Goal: Task Accomplishment & Management: Manage account settings

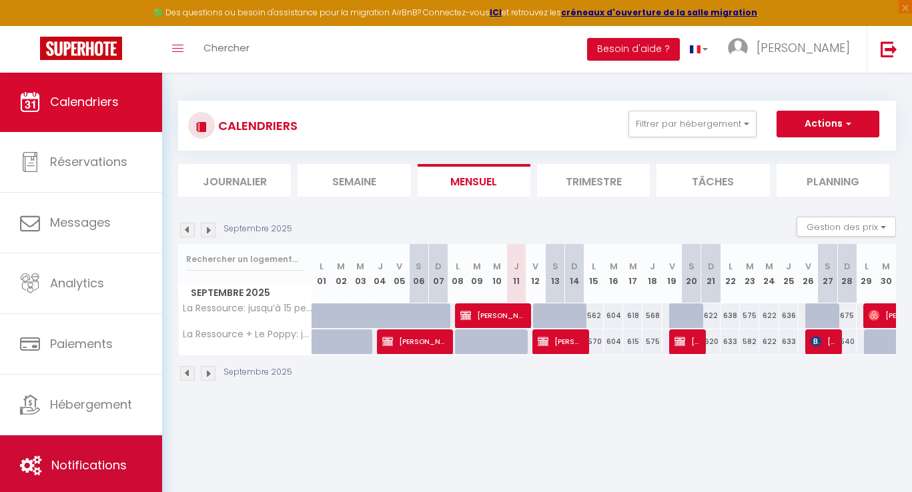
click at [82, 475] on link "Notifications" at bounding box center [81, 465] width 162 height 60
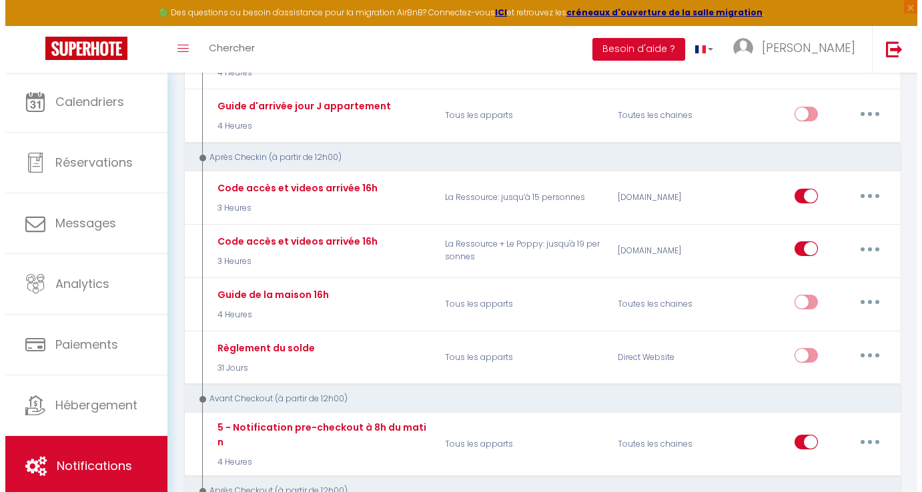
scroll to position [970, 0]
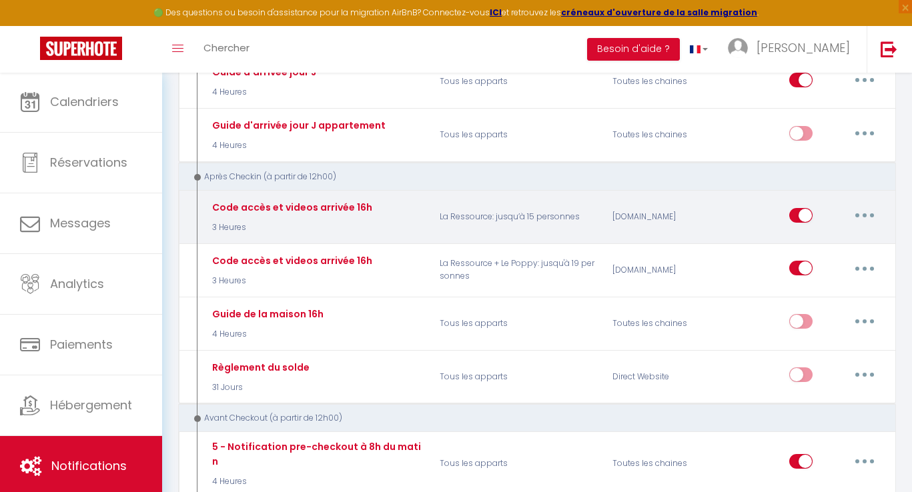
click at [859, 205] on button "button" at bounding box center [864, 215] width 37 height 21
click at [828, 234] on link "Editer" at bounding box center [829, 245] width 99 height 23
type input "Code accès et videos arrivée 16h"
select select "3"
select select "3 Heures"
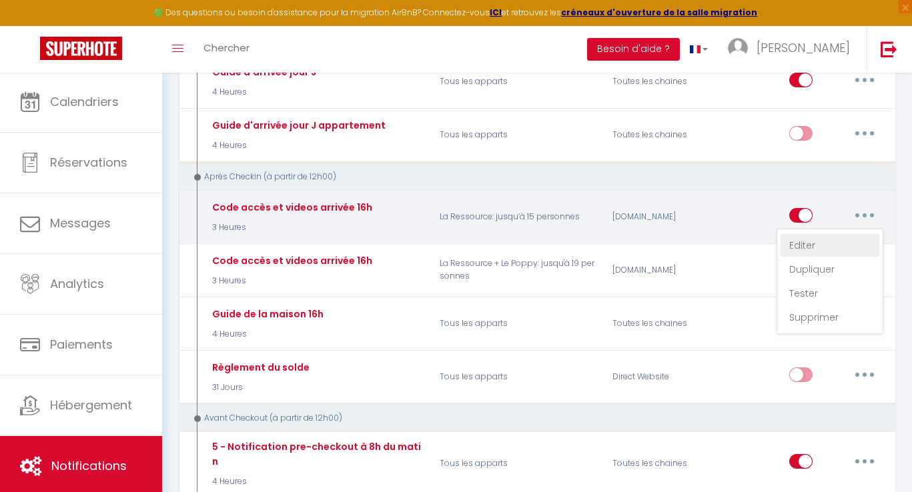
select select "if_booking_is_paid"
checkbox input "false"
radio input "true"
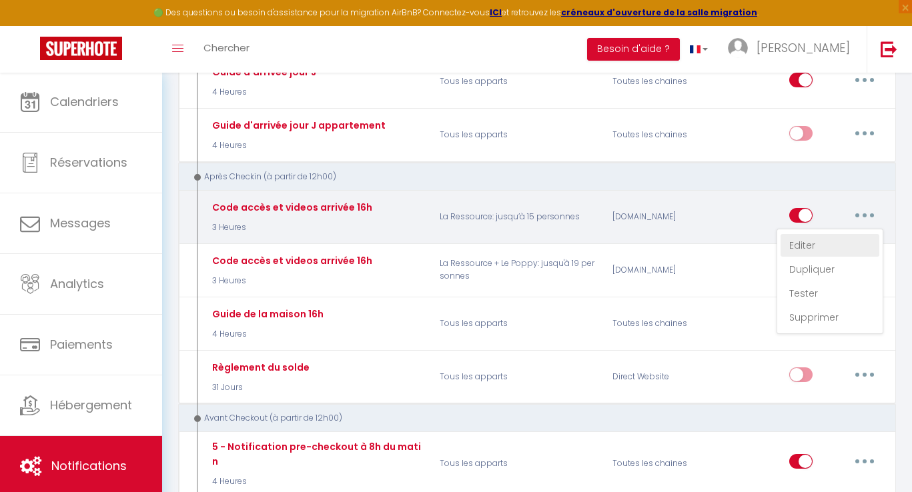
type input "Codes accès et vidéos arrivée"
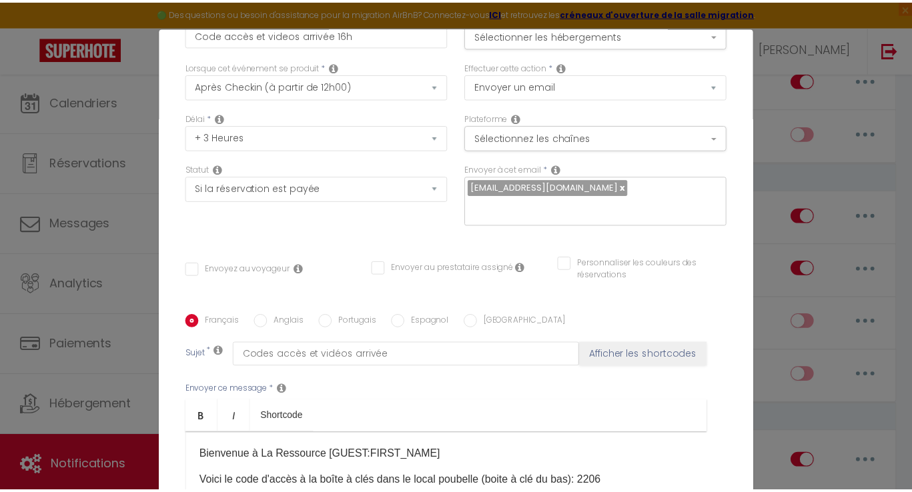
scroll to position [257, 0]
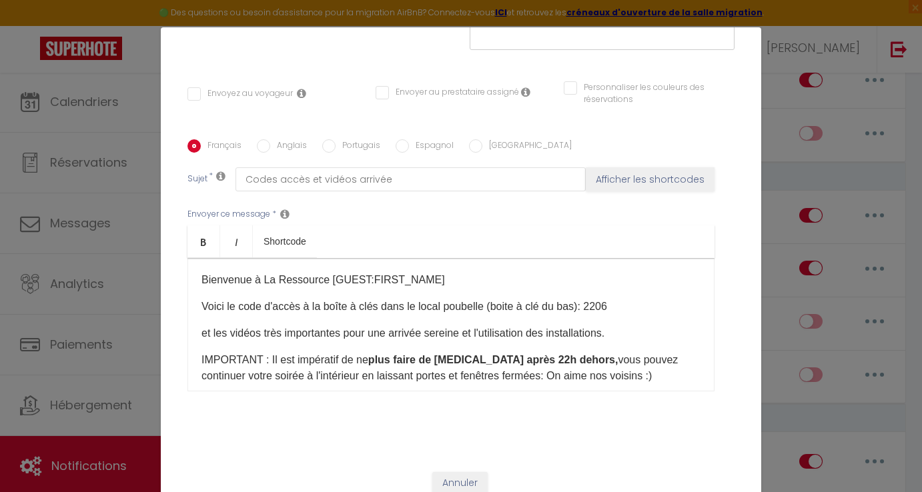
click at [471, 479] on button "Annuler" at bounding box center [459, 483] width 55 height 23
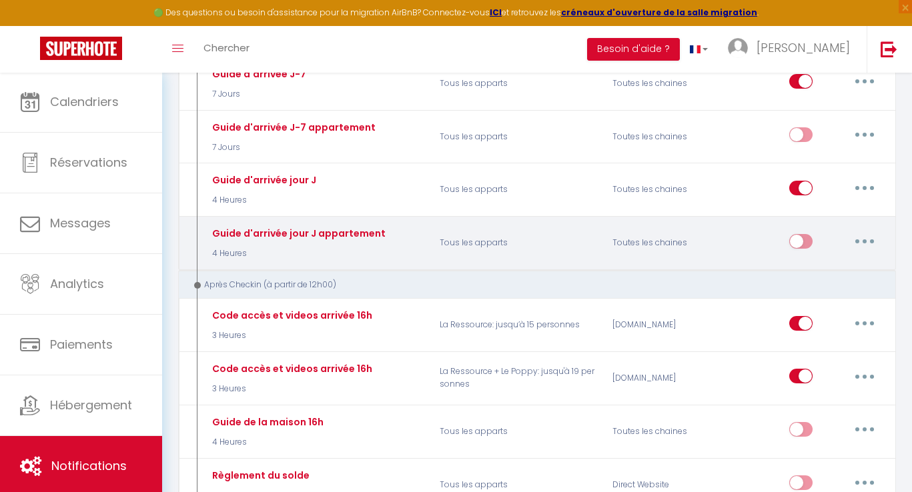
scroll to position [837, 0]
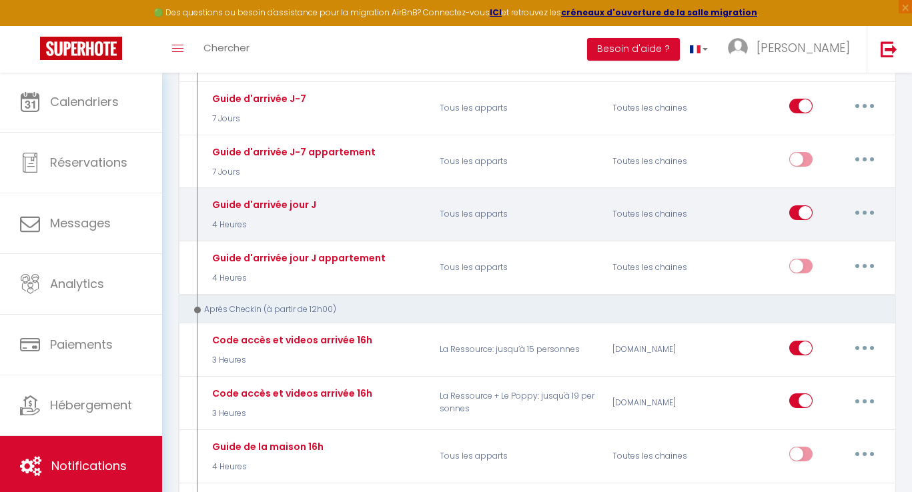
click at [859, 202] on button "button" at bounding box center [864, 212] width 37 height 21
click at [848, 231] on link "Editer" at bounding box center [829, 242] width 99 height 23
type input "Guide d'arrivée jour J"
select select "2"
select select "4 Heures"
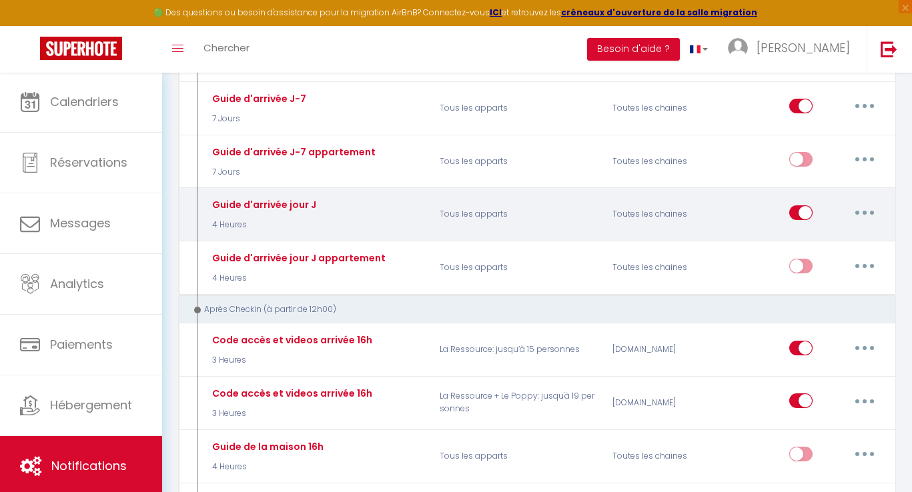
select select
checkbox input "true"
checkbox input "false"
type input "infos acces + videos jour J!"
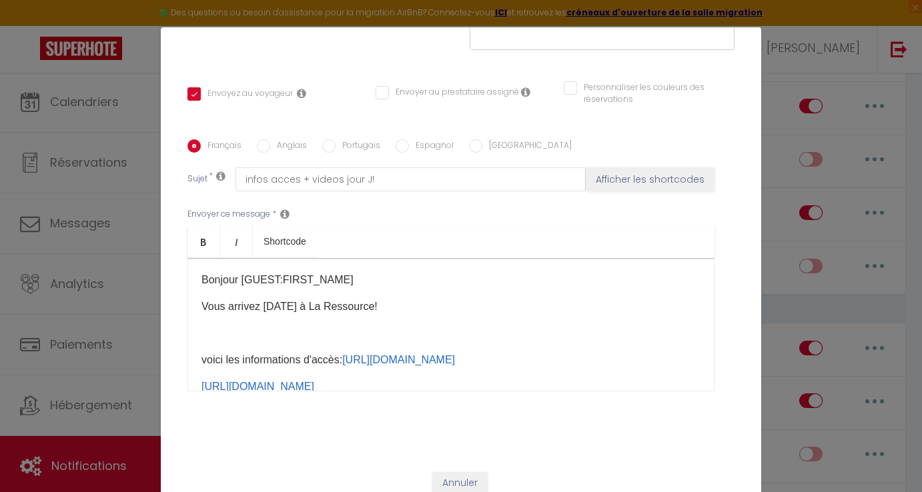
click at [444, 481] on button "Annuler" at bounding box center [459, 483] width 55 height 23
